Goal: Task Accomplishment & Management: Complete application form

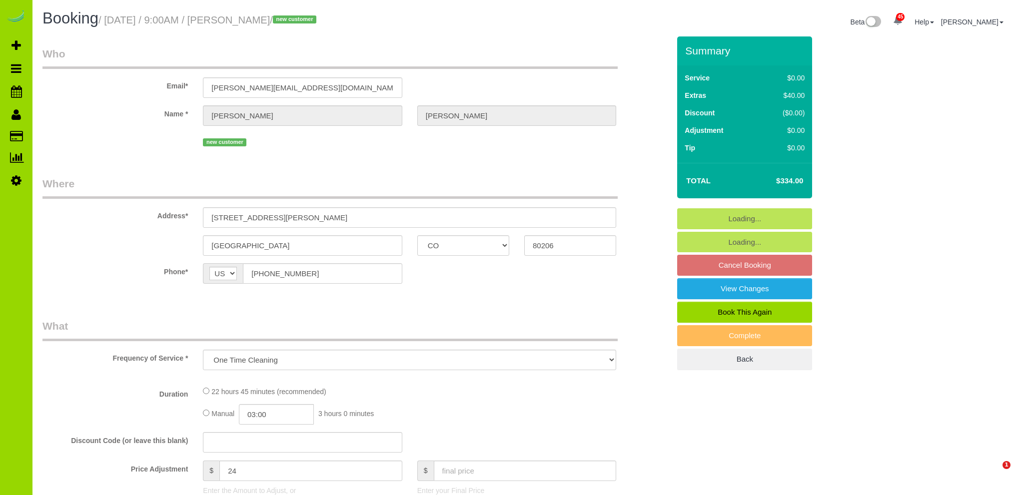
select select "CO"
select select "spot1"
select select "number:5"
select select "number:19"
select select
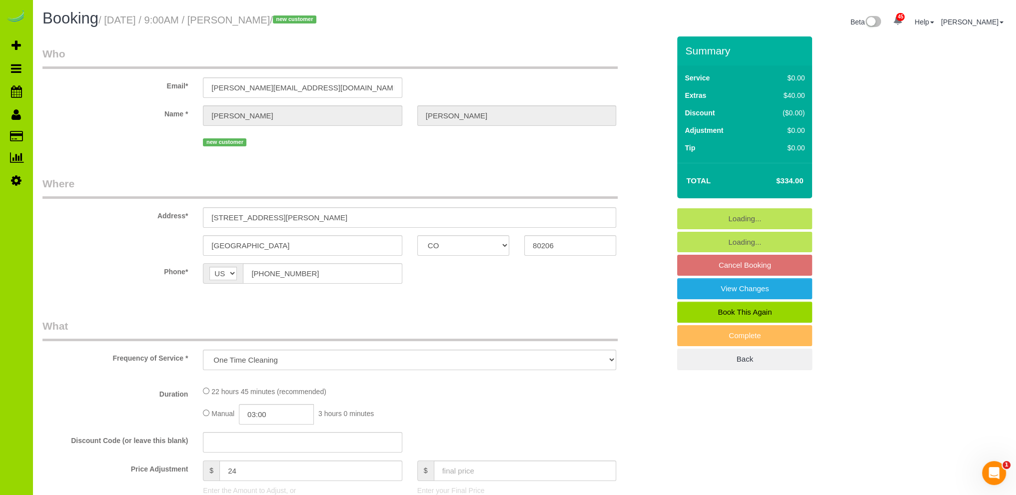
select select "object:1221"
select select "spot6"
select select "4"
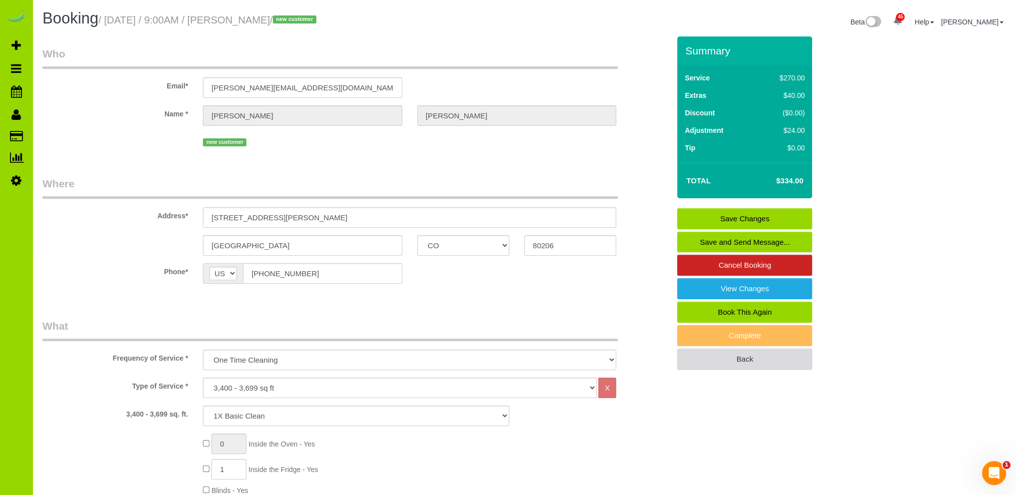
click at [694, 357] on link "Back" at bounding box center [744, 359] width 135 height 21
